Goal: Task Accomplishment & Management: Manage account settings

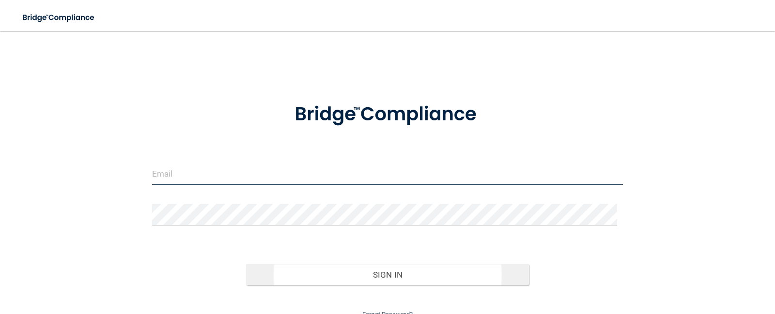
type input "[EMAIL_ADDRESS][DOMAIN_NAME]"
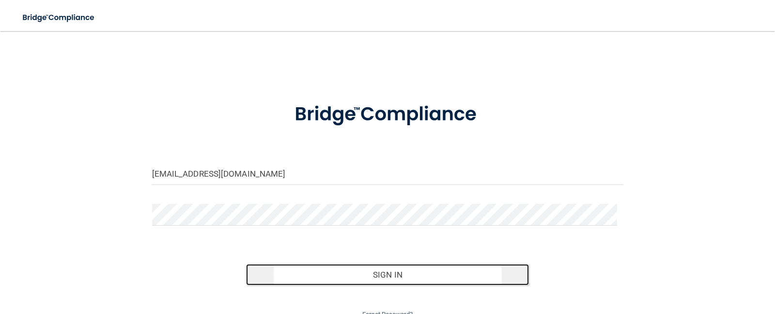
click at [398, 269] on button "Sign In" at bounding box center [387, 274] width 283 height 21
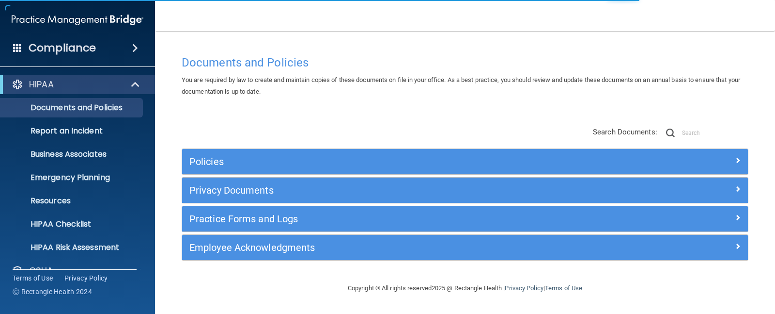
scroll to position [88, 0]
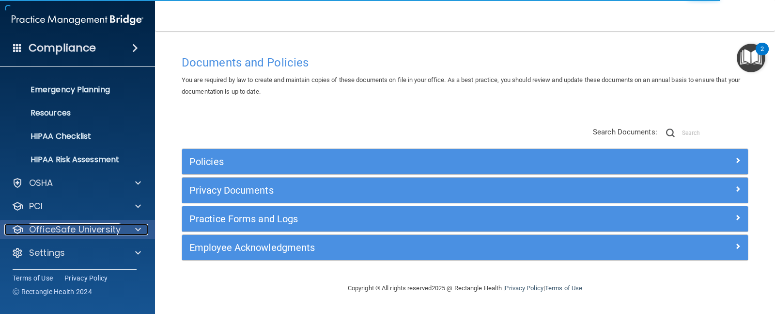
click at [66, 223] on p "OfficeSafe University" at bounding box center [75, 229] width 92 height 12
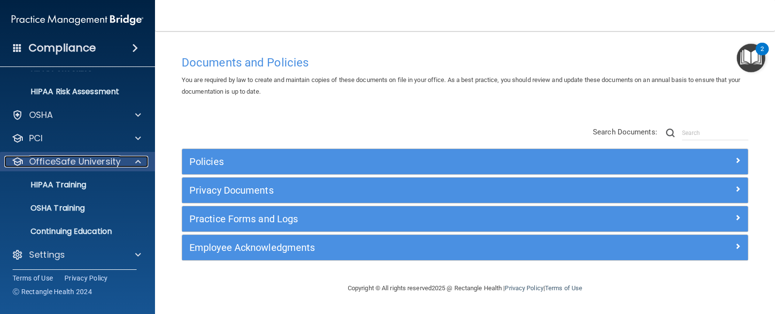
scroll to position [158, 0]
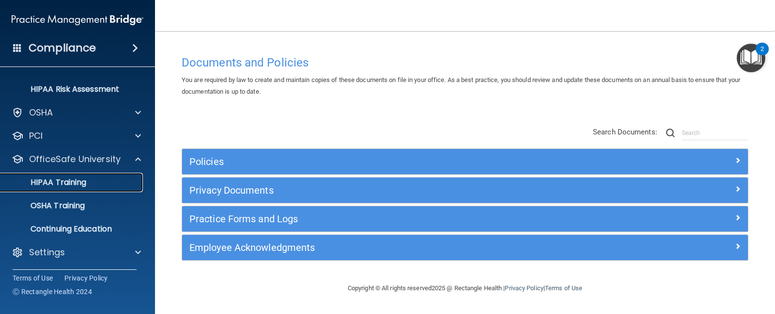
click at [78, 177] on p "HIPAA Training" at bounding box center [46, 182] width 80 height 10
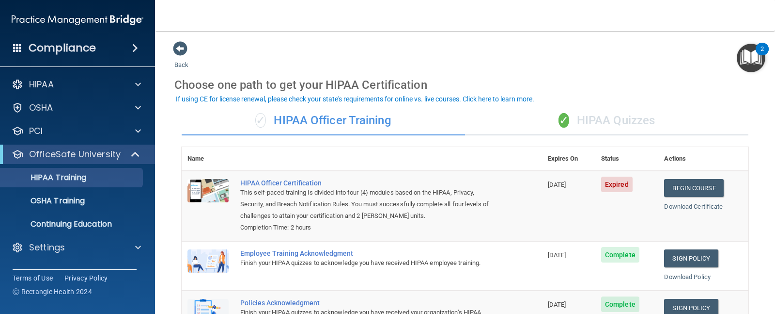
click at [606, 119] on div "✓ HIPAA Quizzes" at bounding box center [606, 120] width 283 height 29
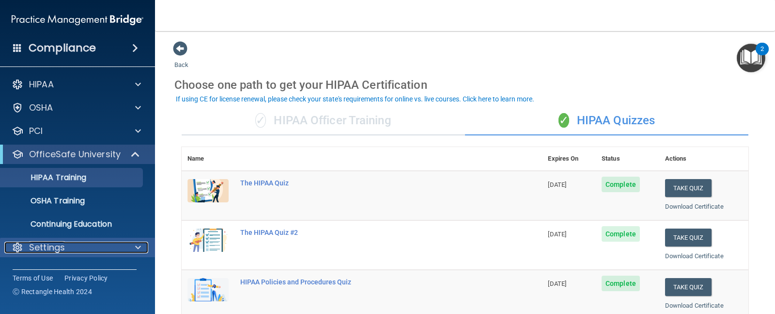
click at [59, 243] on p "Settings" at bounding box center [47, 247] width 36 height 12
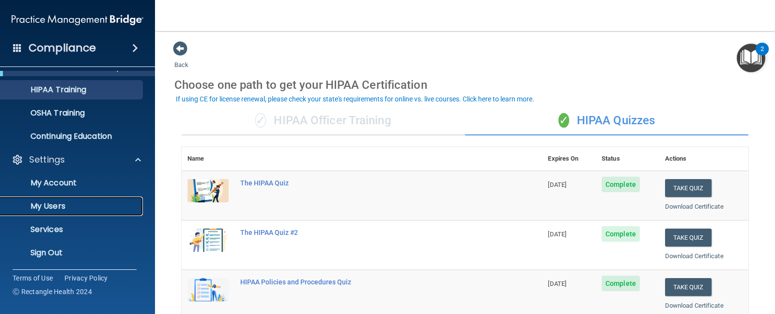
click at [66, 204] on p "My Users" at bounding box center [72, 206] width 132 height 10
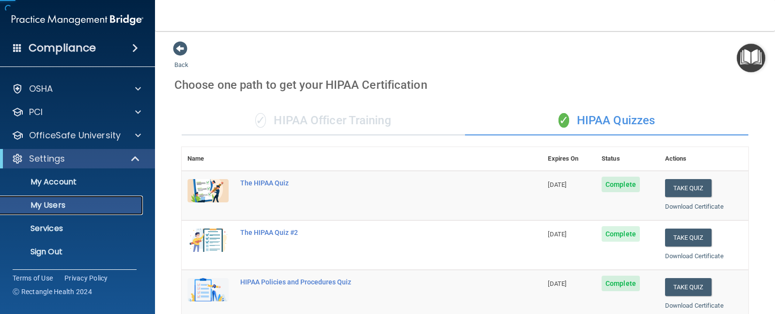
scroll to position [18, 0]
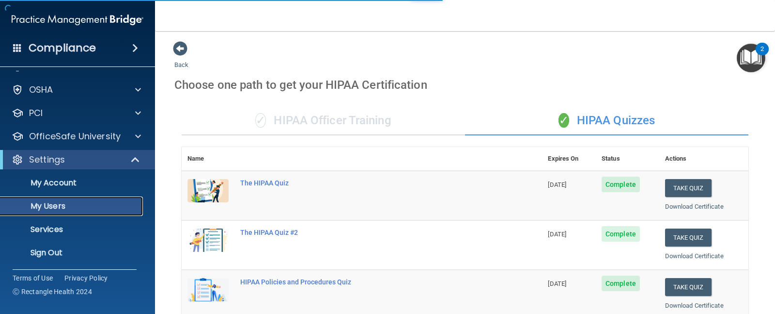
select select "20"
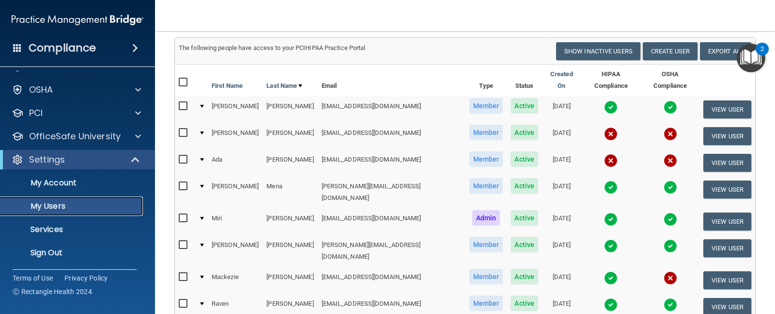
scroll to position [121, 0]
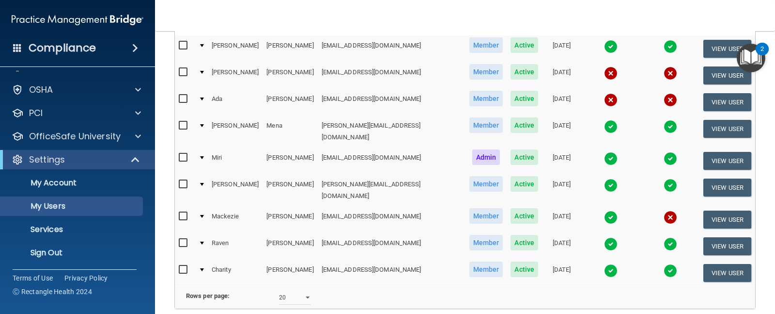
click at [604, 93] on img at bounding box center [611, 100] width 14 height 14
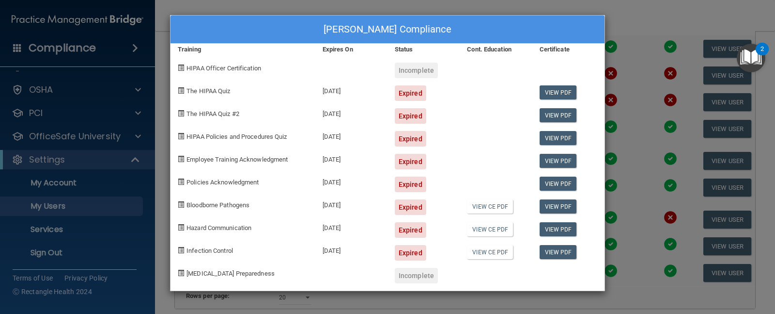
click at [622, 30] on div "[PERSON_NAME] Compliance Training Expires On Status Cont. Education Certificate…" at bounding box center [387, 157] width 775 height 314
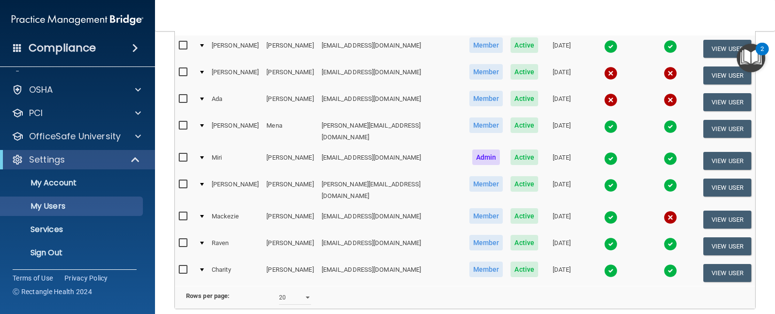
click at [664, 210] on img at bounding box center [671, 217] width 14 height 14
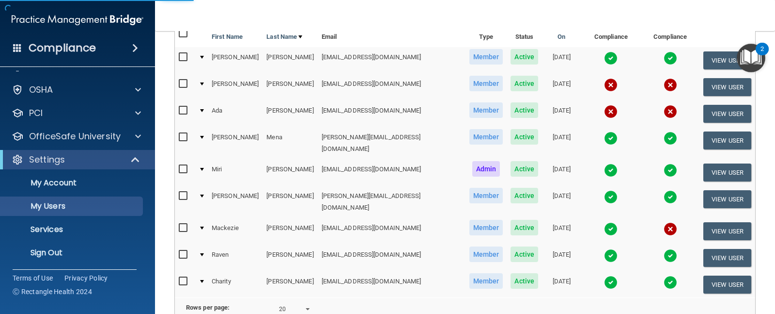
click at [664, 222] on img at bounding box center [671, 229] width 14 height 14
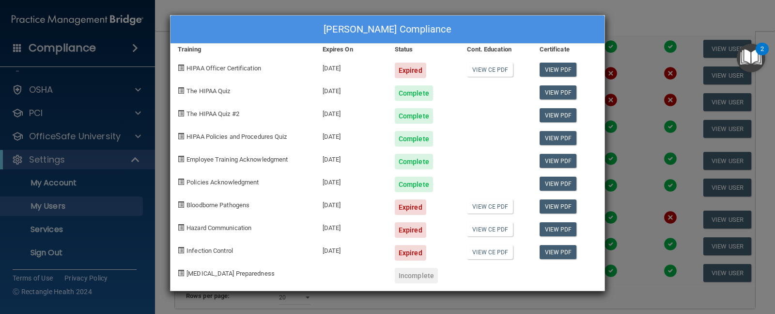
click at [604, 19] on div "[PERSON_NAME] Compliance" at bounding box center [388, 30] width 434 height 28
click at [624, 28] on div "Mackezie [PERSON_NAME] Compliance Training Expires On Status Cont. Education Ce…" at bounding box center [387, 157] width 775 height 314
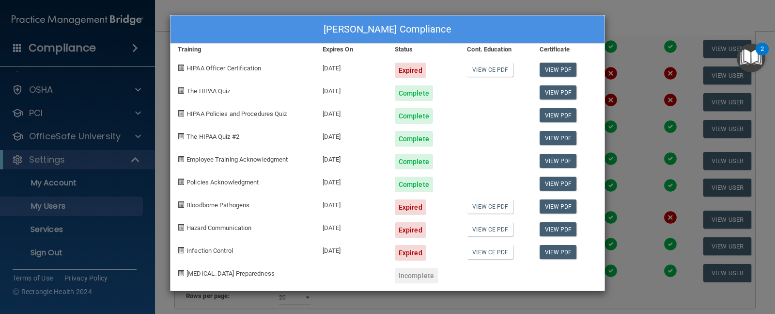
click at [631, 28] on div "Mackezie [PERSON_NAME] Compliance Training Expires On Status Cont. Education Ce…" at bounding box center [387, 157] width 775 height 314
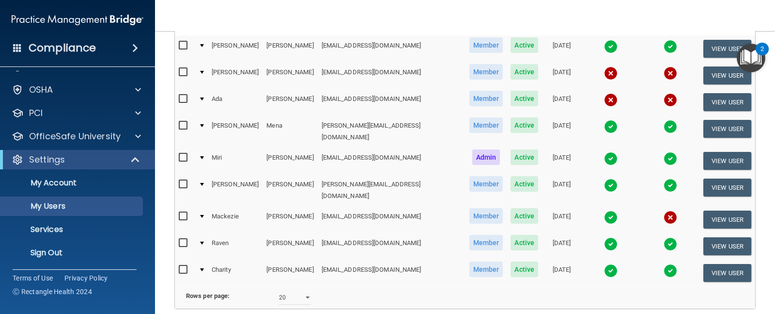
click at [187, 68] on input "checkbox" at bounding box center [184, 72] width 11 height 8
checkbox input "true"
click at [706, 67] on button "View User" at bounding box center [728, 76] width 48 height 18
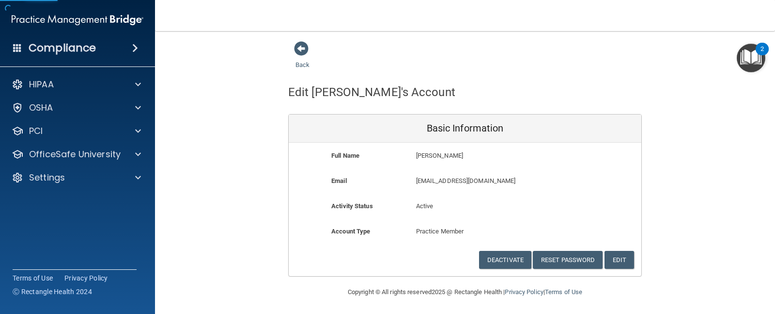
scroll to position [1, 0]
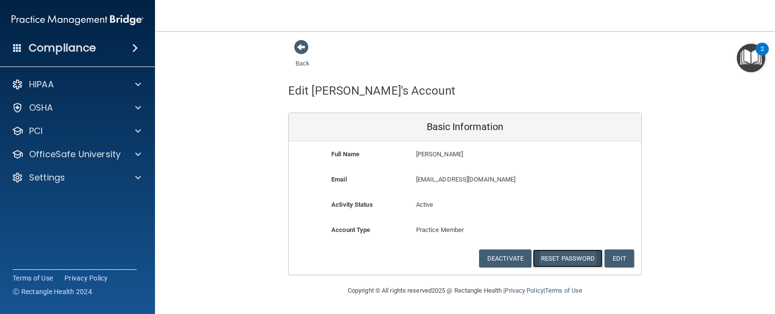
click at [573, 257] on button "Reset Password" at bounding box center [568, 258] width 70 height 18
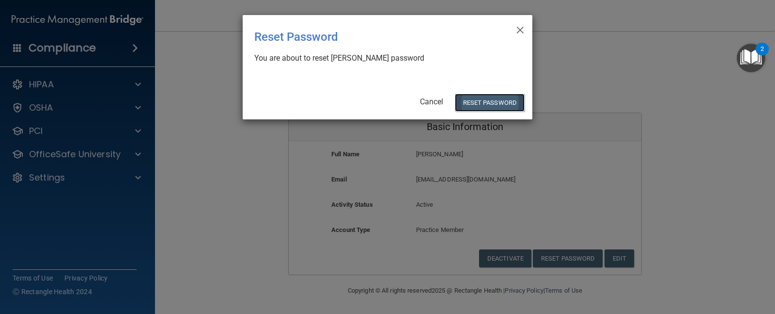
click at [504, 103] on button "Reset Password" at bounding box center [490, 103] width 70 height 18
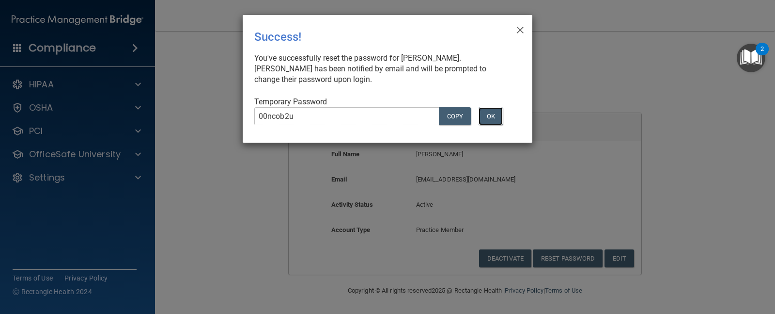
click at [488, 114] on button "OK" at bounding box center [491, 116] width 24 height 18
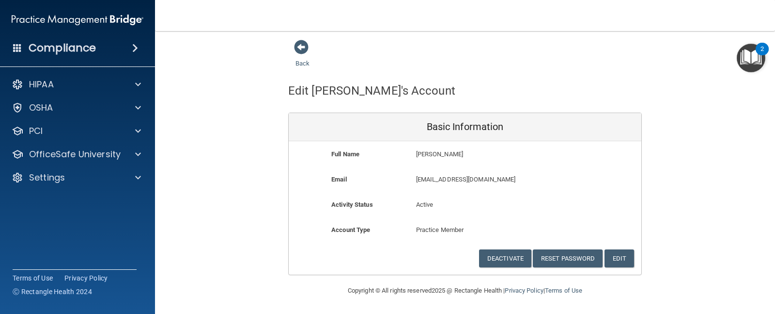
scroll to position [0, 0]
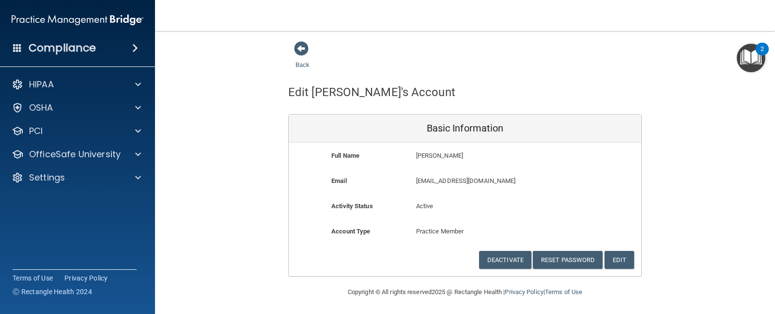
click at [69, 42] on h4 "Compliance" at bounding box center [62, 48] width 67 height 14
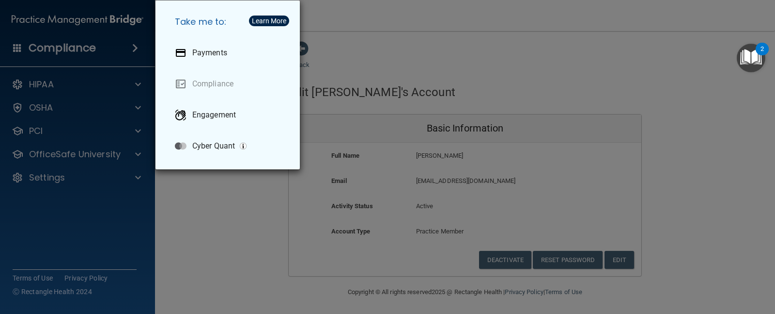
click at [433, 50] on div "Take me to: Payments Compliance Engagement Cyber Quant" at bounding box center [387, 157] width 775 height 314
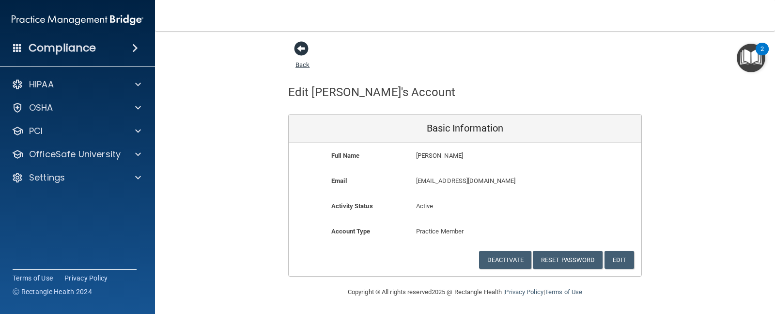
click at [294, 45] on span at bounding box center [301, 48] width 15 height 15
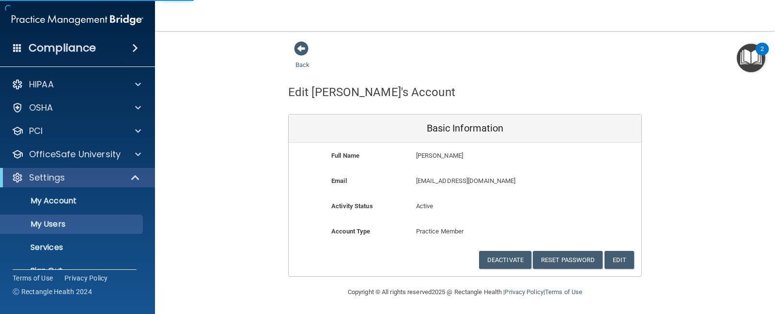
select select "20"
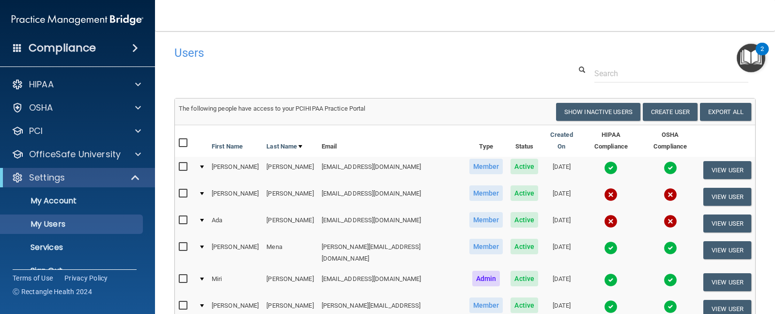
click at [276, 68] on div at bounding box center [465, 73] width 596 height 18
click at [227, 72] on div at bounding box center [465, 73] width 596 height 18
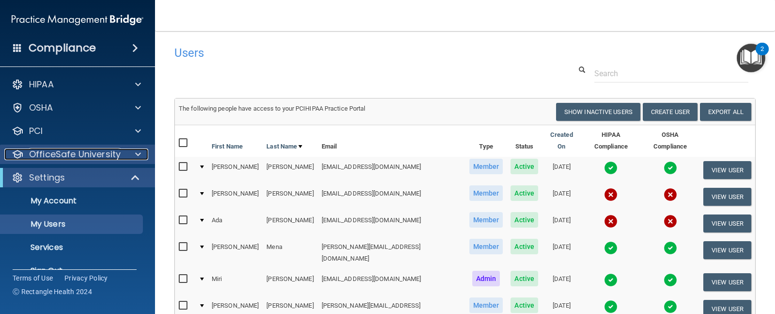
click at [68, 156] on p "OfficeSafe University" at bounding box center [75, 154] width 92 height 12
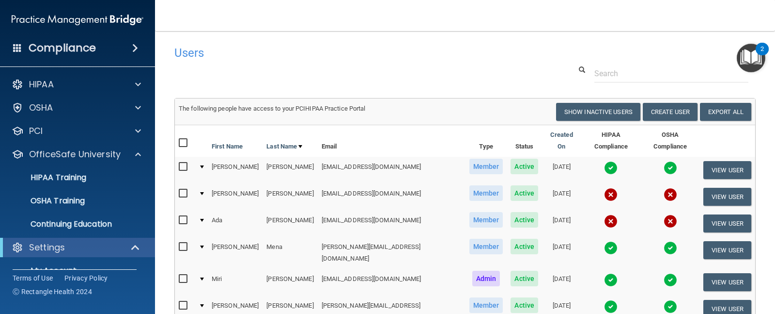
click at [275, 59] on h4 "Users" at bounding box center [340, 53] width 333 height 13
